Goal: Find contact information: Find contact information

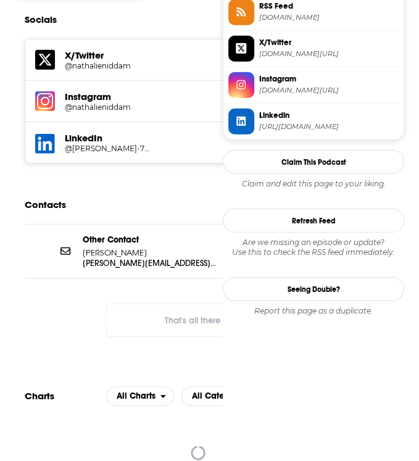
scroll to position [1161, 0]
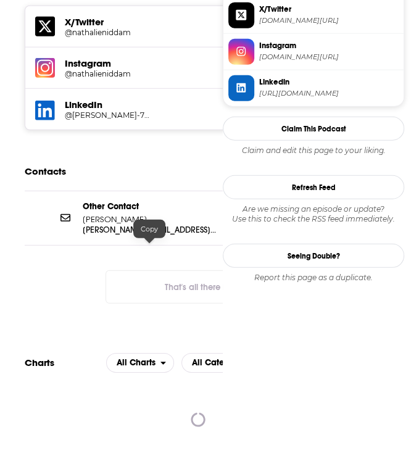
click at [191, 235] on p "nathalie@nathalieniddam.com" at bounding box center [149, 230] width 133 height 10
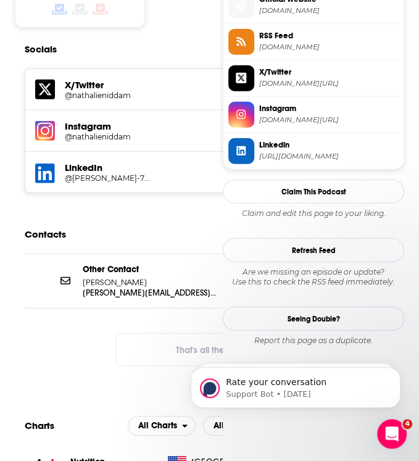
scroll to position [0, 0]
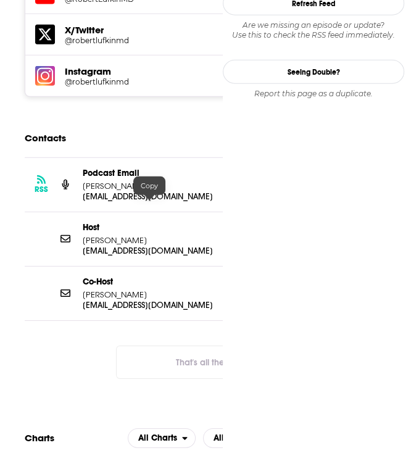
scroll to position [1132, 0]
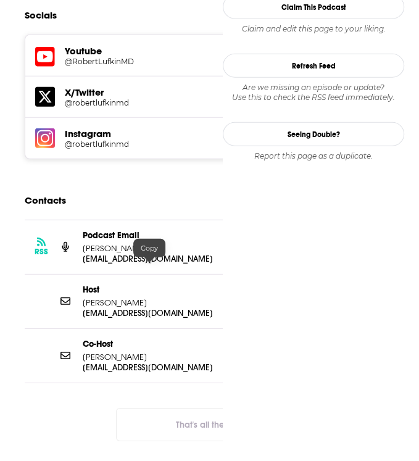
click at [143, 308] on p "mail@robertlufkinmd.com" at bounding box center [149, 313] width 133 height 10
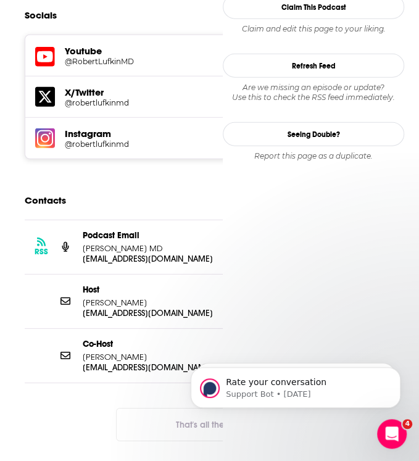
scroll to position [0, 0]
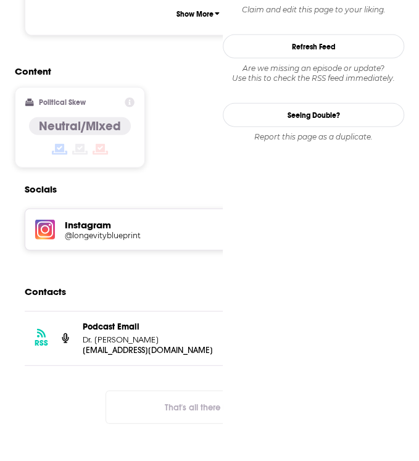
scroll to position [988, 0]
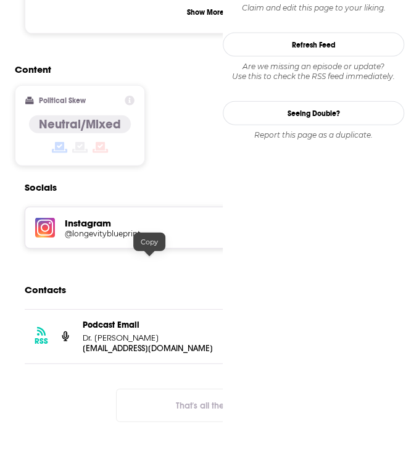
click at [122, 343] on p "drsbgray@gmail.com" at bounding box center [149, 348] width 133 height 10
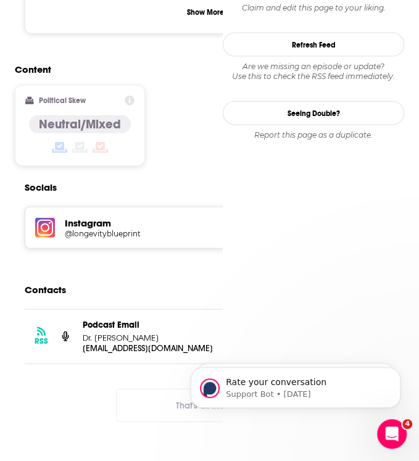
scroll to position [0, 0]
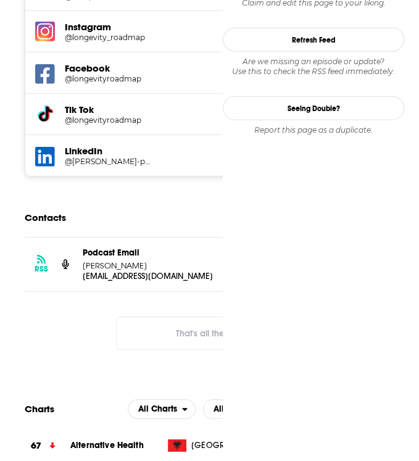
scroll to position [1269, 0]
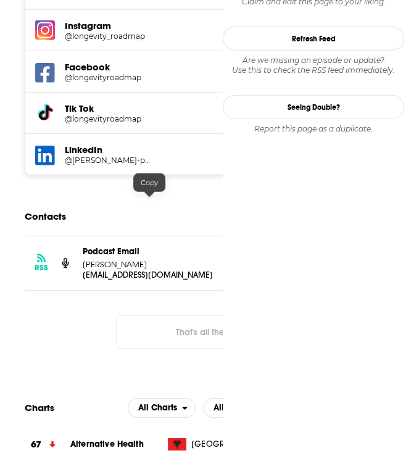
click at [144, 270] on p "[EMAIL_ADDRESS][DOMAIN_NAME]" at bounding box center [149, 275] width 133 height 10
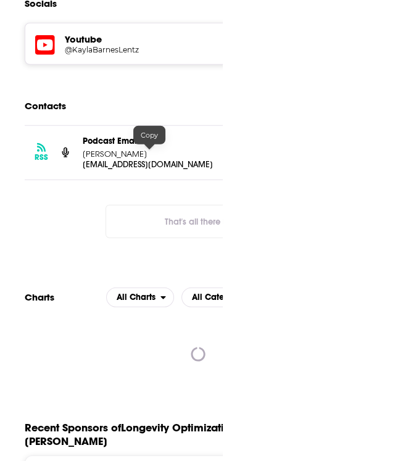
scroll to position [1166, 0]
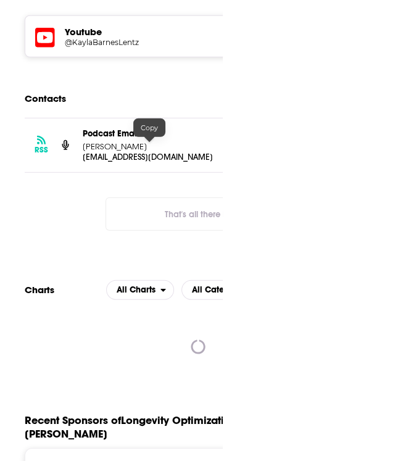
click at [154, 152] on p "info@kaylabarnes.com" at bounding box center [149, 157] width 133 height 10
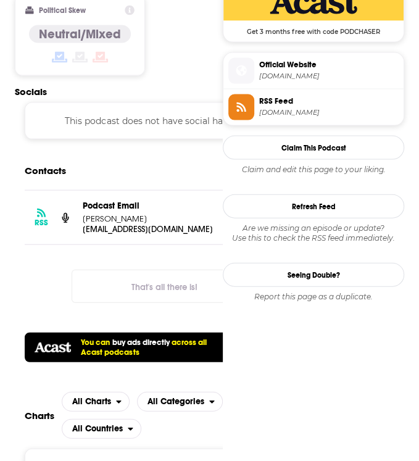
scroll to position [893, 0]
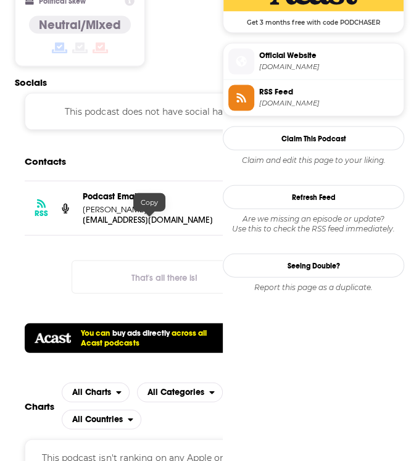
click at [127, 219] on p "[EMAIL_ADDRESS][DOMAIN_NAME]" at bounding box center [149, 220] width 133 height 10
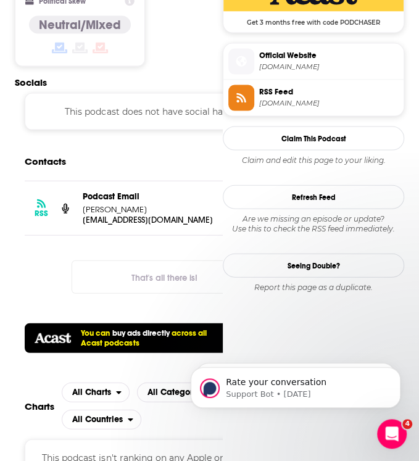
scroll to position [0, 0]
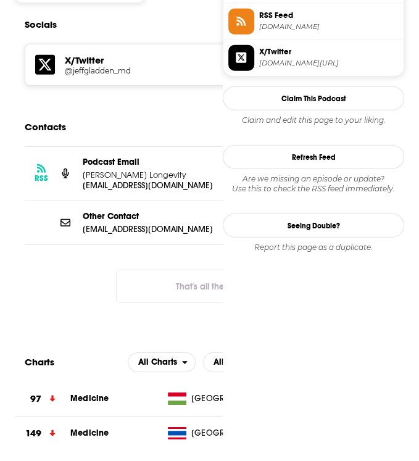
scroll to position [1129, 0]
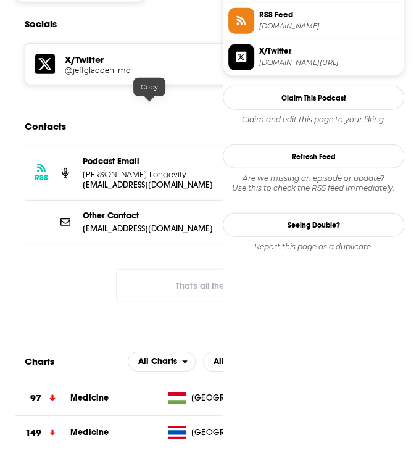
click at [145, 180] on p "podcast@gladdenlongevity.com" at bounding box center [149, 185] width 133 height 10
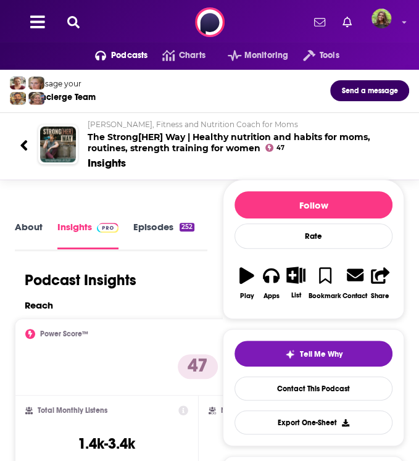
click at [20, 222] on link "About" at bounding box center [29, 235] width 28 height 28
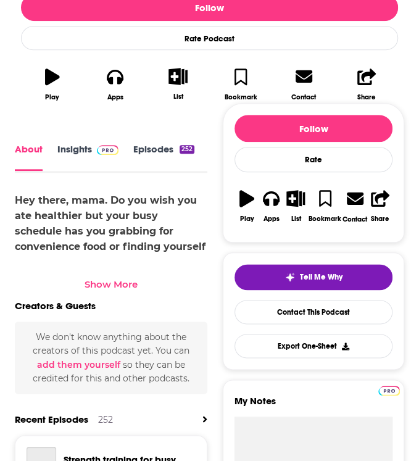
scroll to position [385, 0]
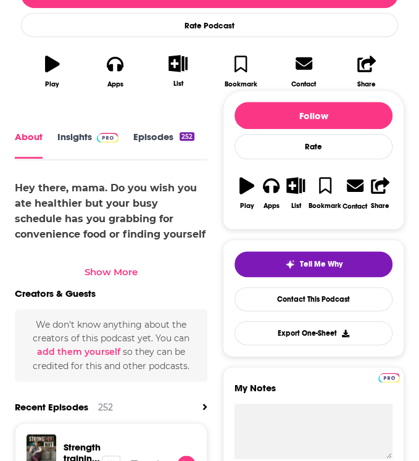
click at [113, 266] on div "Show More" at bounding box center [111, 272] width 53 height 12
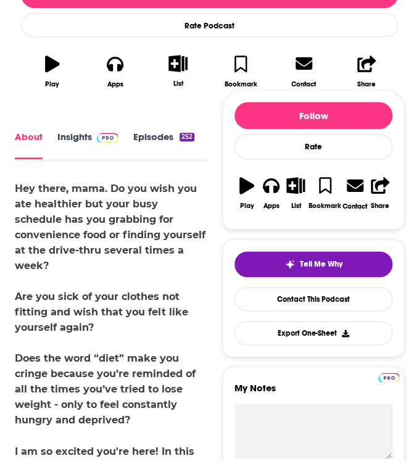
click at [146, 137] on link "Episodes 252" at bounding box center [163, 145] width 61 height 28
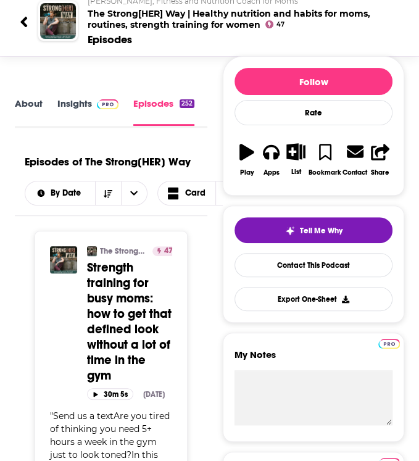
scroll to position [57, 0]
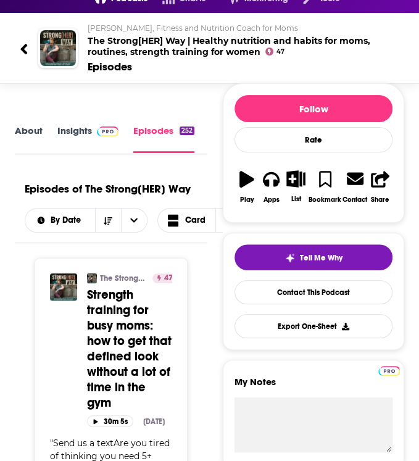
click at [80, 130] on link "Insights" at bounding box center [87, 139] width 61 height 28
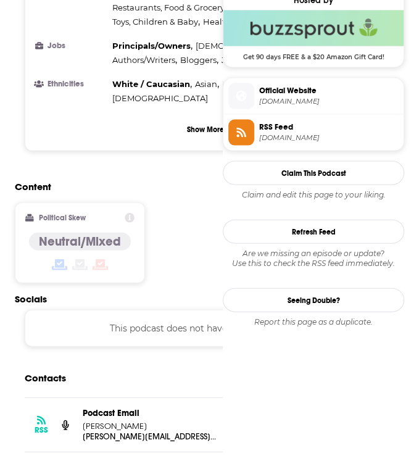
scroll to position [878, 0]
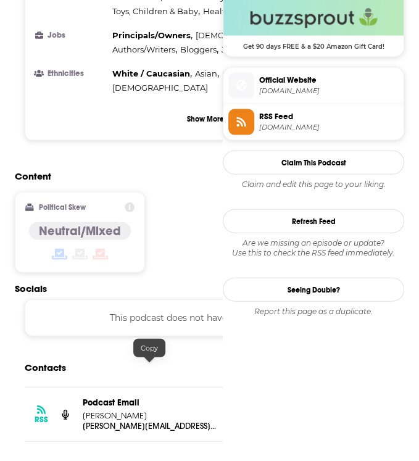
click at [161, 421] on p "alisha@alishacarlson.com" at bounding box center [149, 426] width 133 height 10
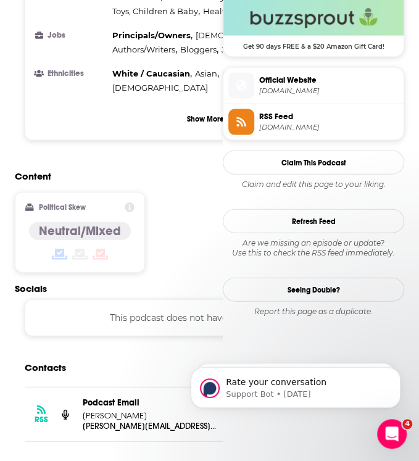
scroll to position [0, 0]
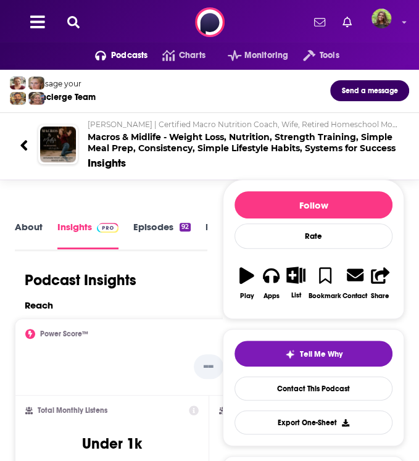
click at [143, 227] on link "Episodes 92" at bounding box center [161, 235] width 57 height 28
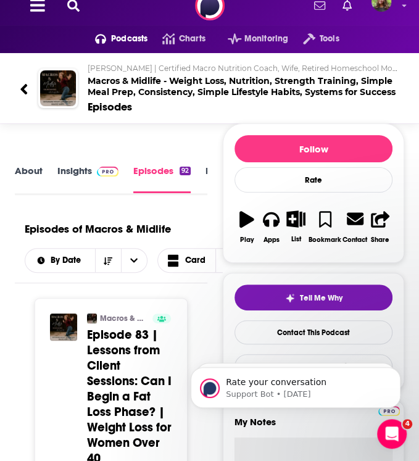
scroll to position [17, 0]
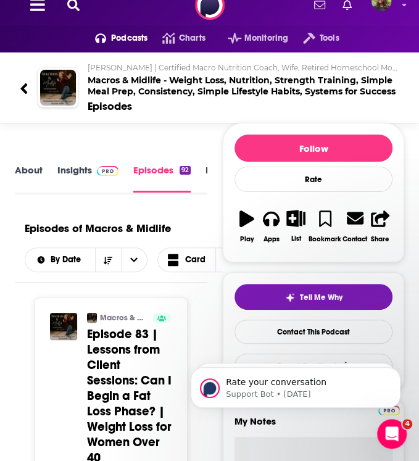
click at [78, 178] on link "Insights" at bounding box center [87, 178] width 61 height 28
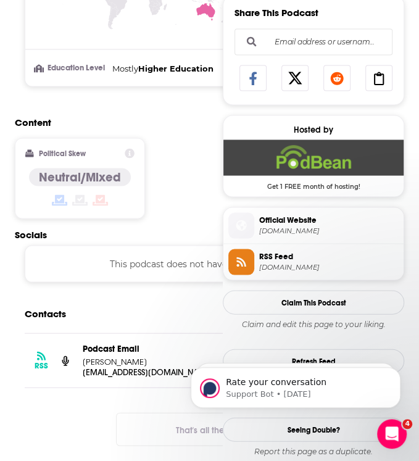
scroll to position [777, 0]
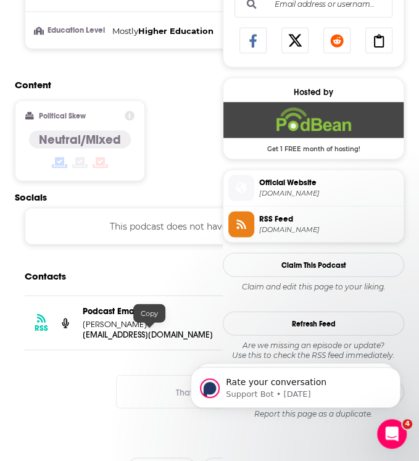
click at [125, 333] on p "grammarninja22@gmail.com" at bounding box center [149, 334] width 133 height 10
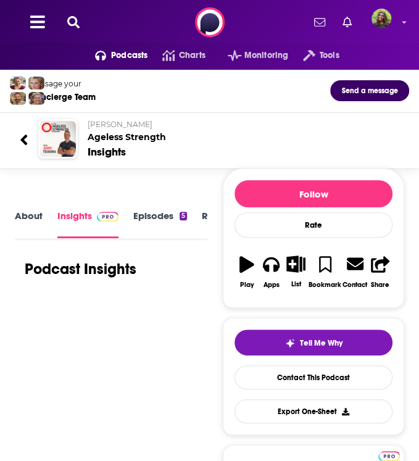
click at [147, 225] on link "Episodes 5" at bounding box center [160, 224] width 54 height 28
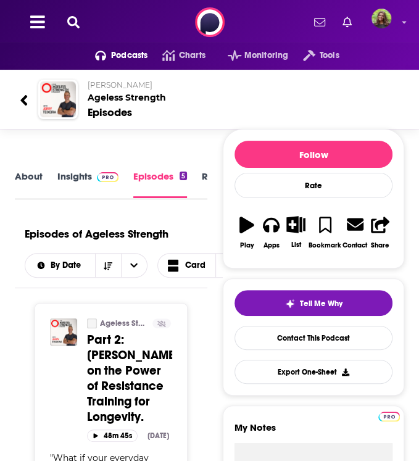
click at [78, 183] on link "Insights" at bounding box center [87, 184] width 61 height 28
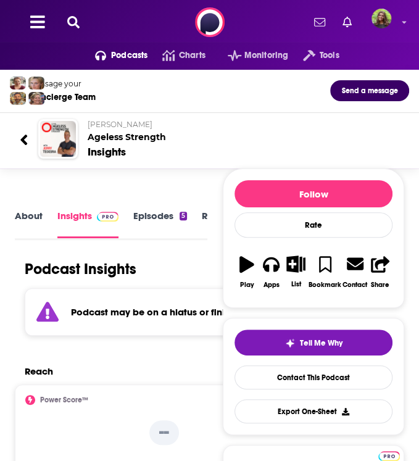
click at [157, 217] on link "Episodes 5" at bounding box center [160, 224] width 54 height 28
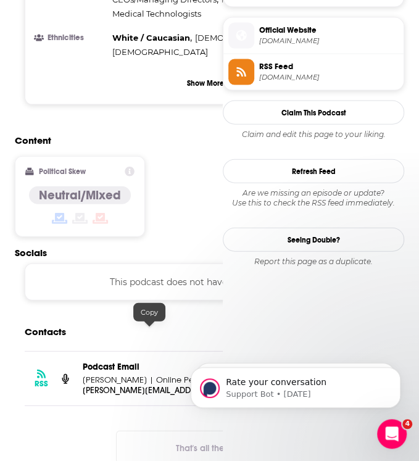
click at [133, 385] on p "[PERSON_NAME][EMAIL_ADDRESS][DOMAIN_NAME]" at bounding box center [149, 390] width 133 height 10
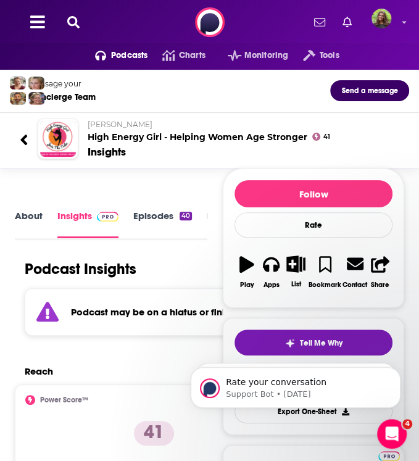
click at [149, 220] on link "Episodes 40" at bounding box center [162, 224] width 59 height 28
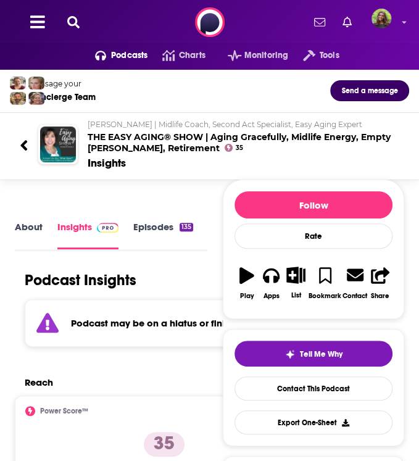
click at [147, 230] on link "Episodes 135" at bounding box center [163, 235] width 60 height 28
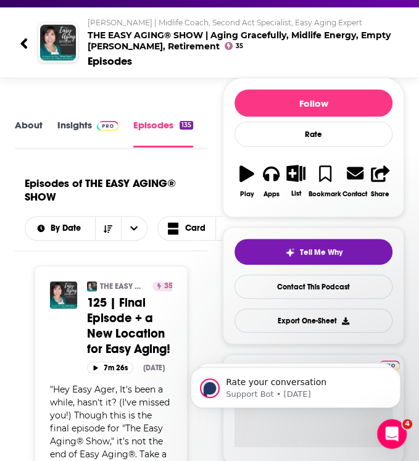
scroll to position [8, 0]
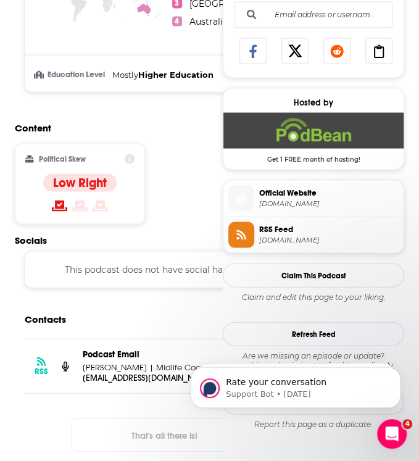
scroll to position [786, 0]
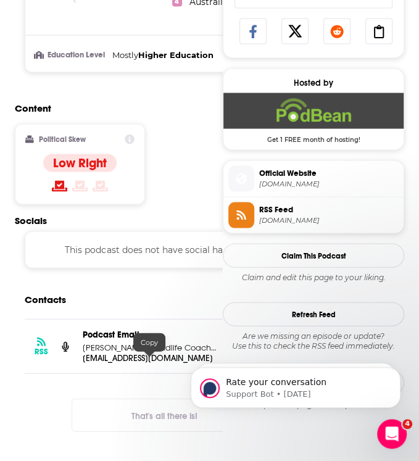
click at [132, 361] on p "[EMAIL_ADDRESS][DOMAIN_NAME]" at bounding box center [149, 358] width 133 height 10
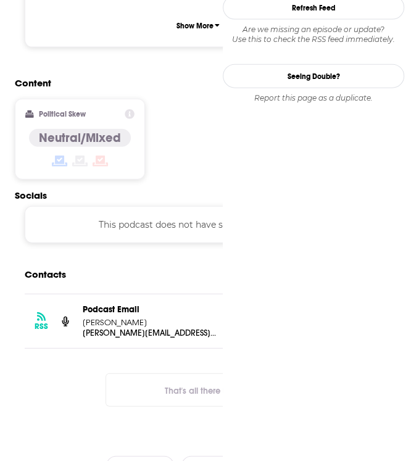
scroll to position [995, 0]
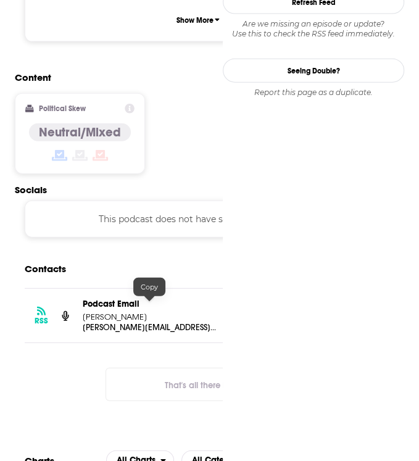
click at [121, 322] on p "[PERSON_NAME][EMAIL_ADDRESS][DOMAIN_NAME]" at bounding box center [149, 327] width 133 height 10
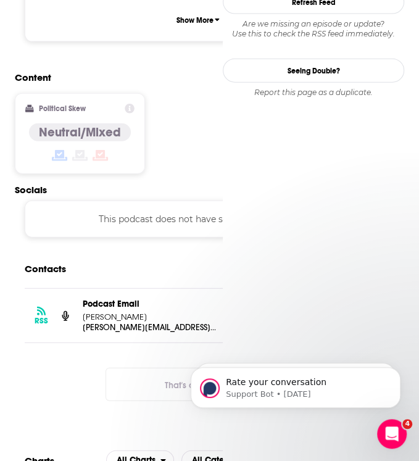
scroll to position [0, 0]
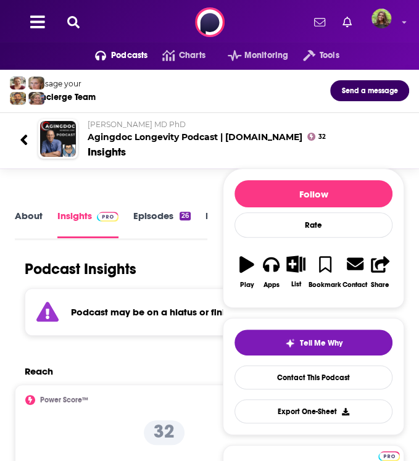
click at [154, 223] on link "Episodes 26" at bounding box center [161, 224] width 57 height 28
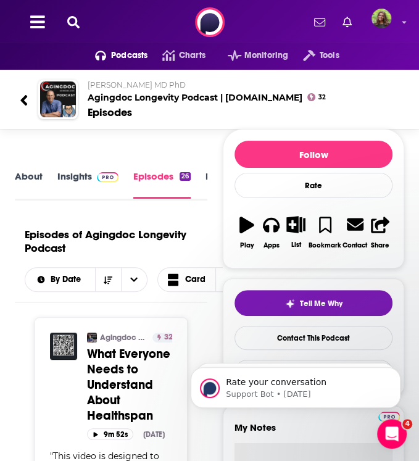
click at [69, 188] on link "Insights" at bounding box center [87, 184] width 61 height 28
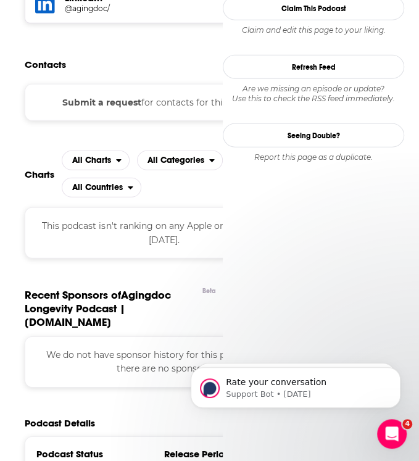
scroll to position [976, 0]
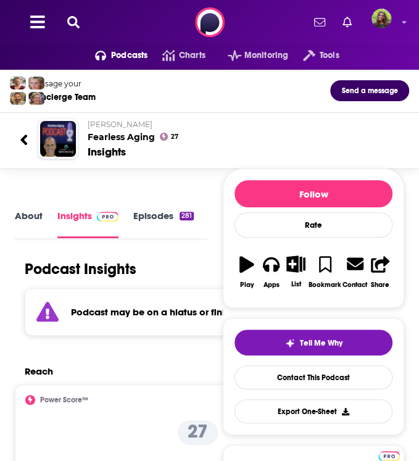
scroll to position [2, 0]
click at [154, 222] on link "Episodes 281" at bounding box center [163, 222] width 61 height 28
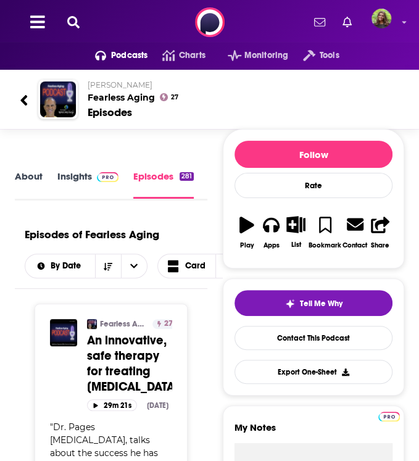
click at [75, 184] on link "Insights" at bounding box center [87, 184] width 61 height 28
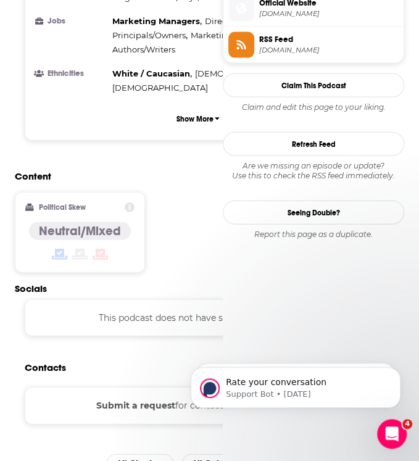
scroll to position [951, 0]
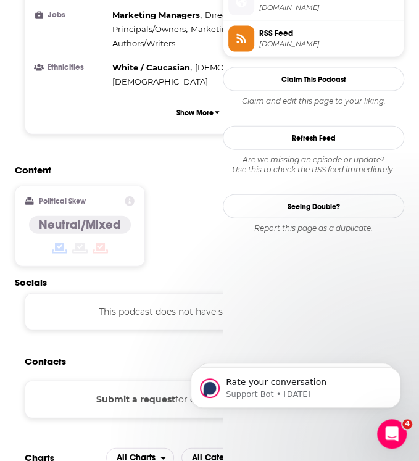
click at [96, 399] on button "Submit a request" at bounding box center [135, 400] width 79 height 14
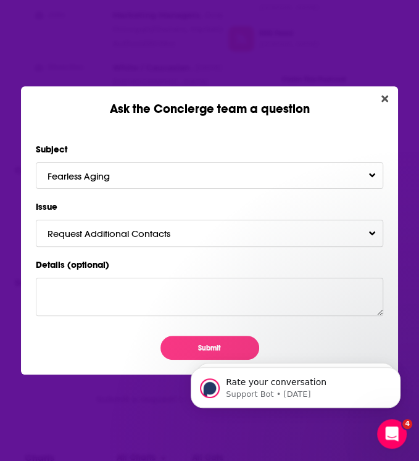
scroll to position [0, 0]
click at [177, 343] on button "Submit" at bounding box center [210, 348] width 99 height 24
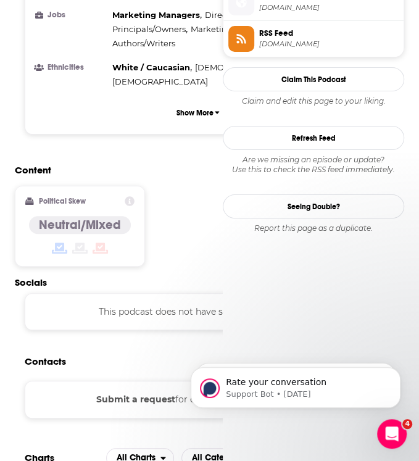
scroll to position [951, 0]
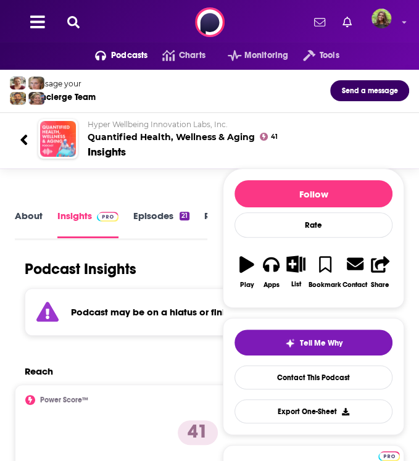
click at [153, 216] on link "Episodes 21" at bounding box center [161, 224] width 56 height 28
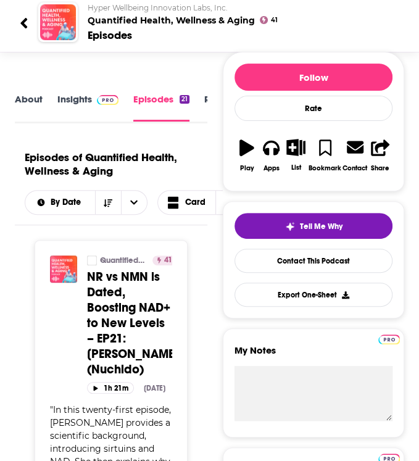
scroll to position [122, 0]
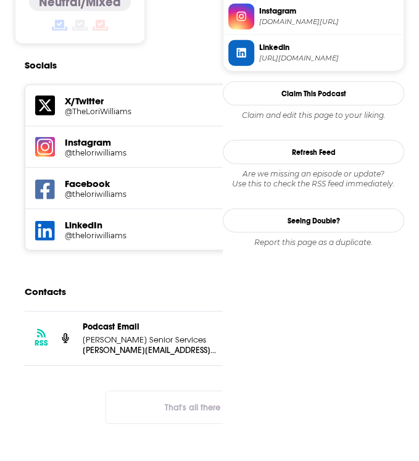
scroll to position [1114, 0]
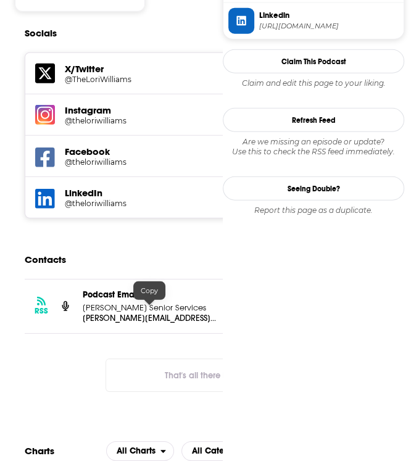
click at [137, 313] on p "[PERSON_NAME][EMAIL_ADDRESS][DOMAIN_NAME]" at bounding box center [149, 318] width 133 height 10
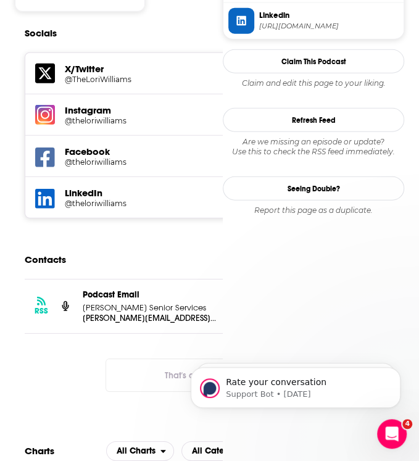
scroll to position [0, 0]
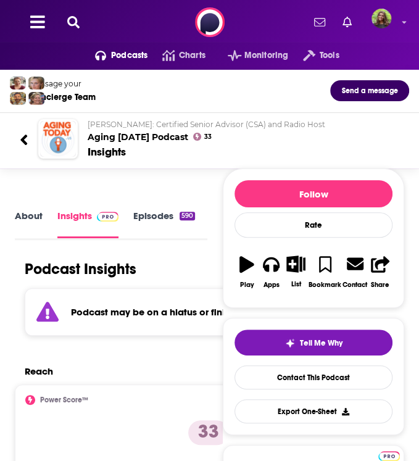
click at [150, 225] on link "Episodes 590" at bounding box center [164, 224] width 62 height 28
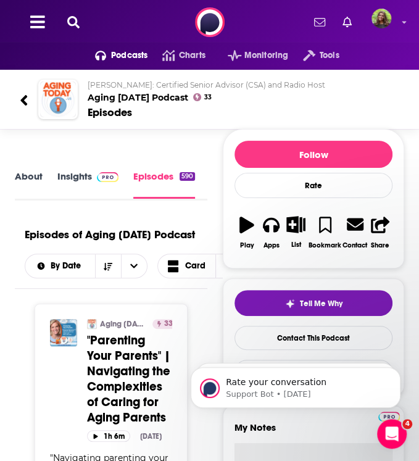
click at [73, 191] on link "Insights" at bounding box center [87, 184] width 61 height 28
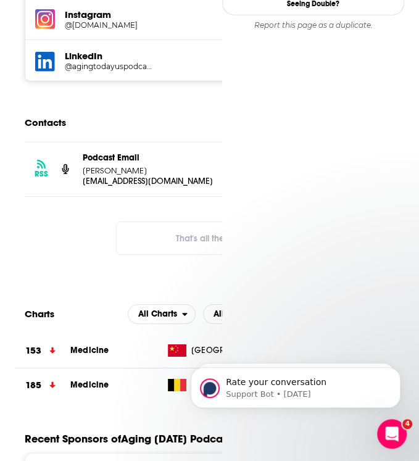
scroll to position [1296, 0]
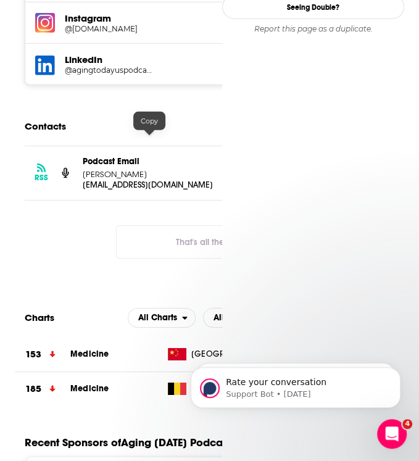
click at [116, 180] on p "mark@agingtoday.us" at bounding box center [149, 185] width 133 height 10
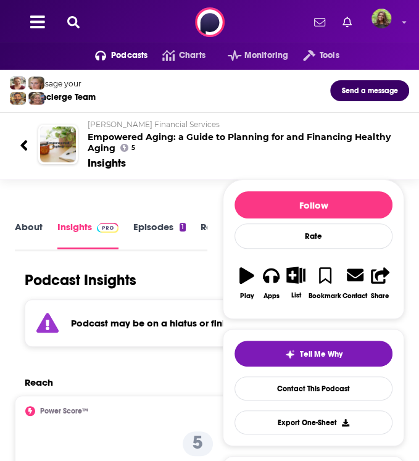
click at [151, 227] on link "Episodes 1" at bounding box center [159, 235] width 52 height 28
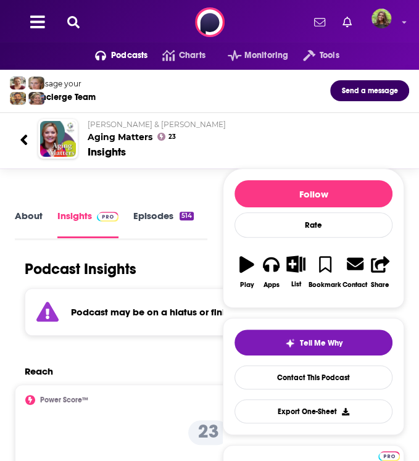
click at [167, 211] on link "Episodes 514" at bounding box center [163, 224] width 61 height 28
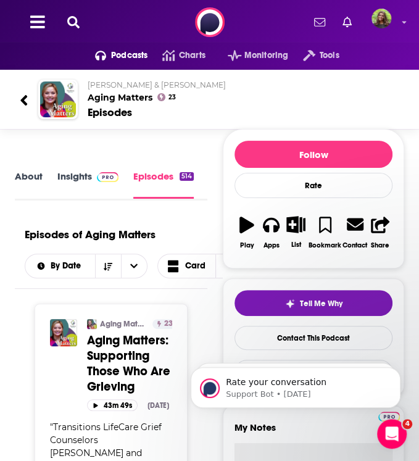
click at [61, 186] on link "Insights" at bounding box center [87, 184] width 61 height 28
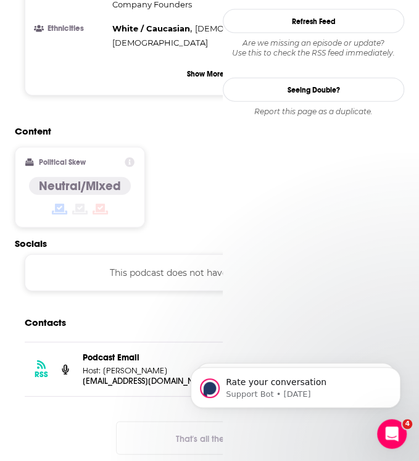
scroll to position [989, 0]
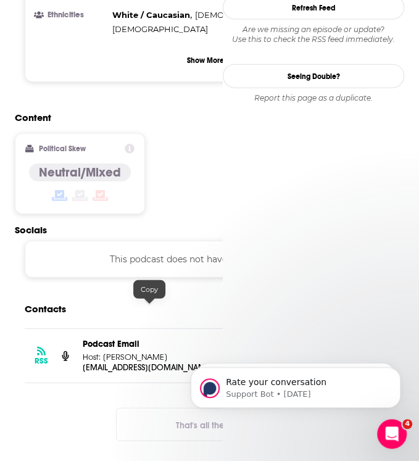
click at [136, 362] on p "[EMAIL_ADDRESS][DOMAIN_NAME]" at bounding box center [149, 367] width 133 height 10
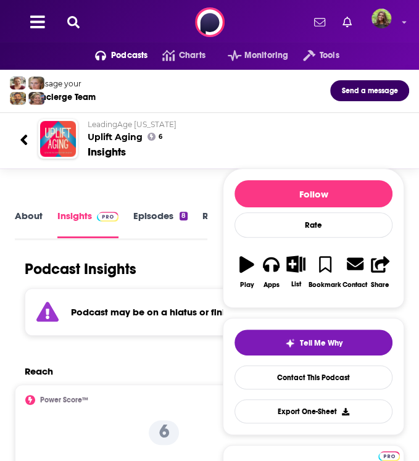
click at [146, 227] on link "Episodes 8" at bounding box center [160, 224] width 54 height 28
